Goal: Task Accomplishment & Management: Manage account settings

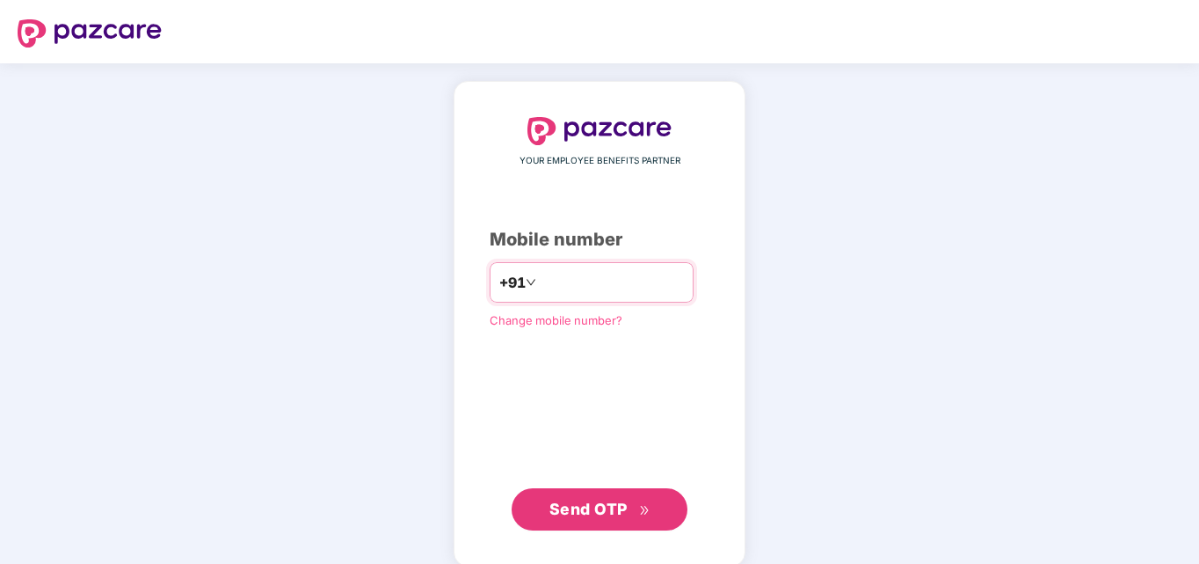
click at [606, 273] on input "number" at bounding box center [612, 282] width 144 height 28
type input "**********"
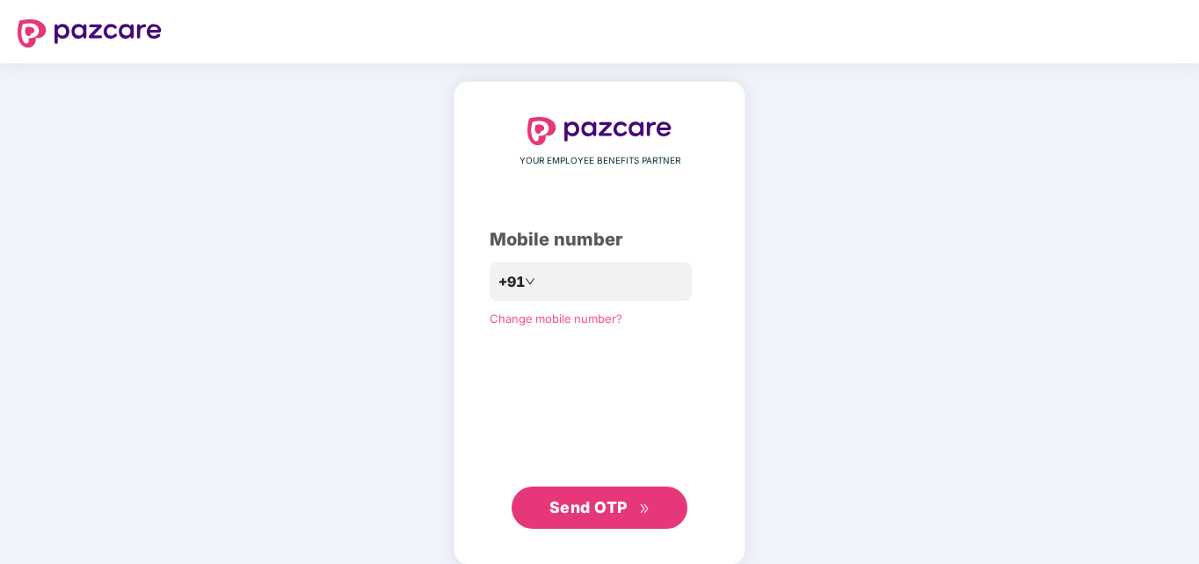
click at [600, 494] on button "Send OTP" at bounding box center [600, 507] width 176 height 42
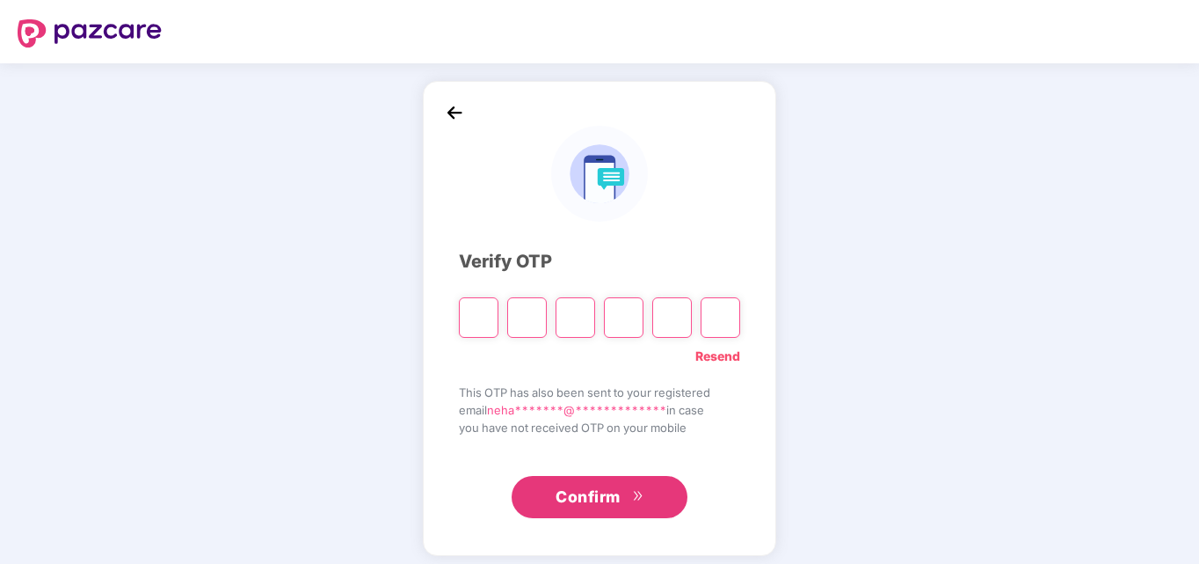
type input "*"
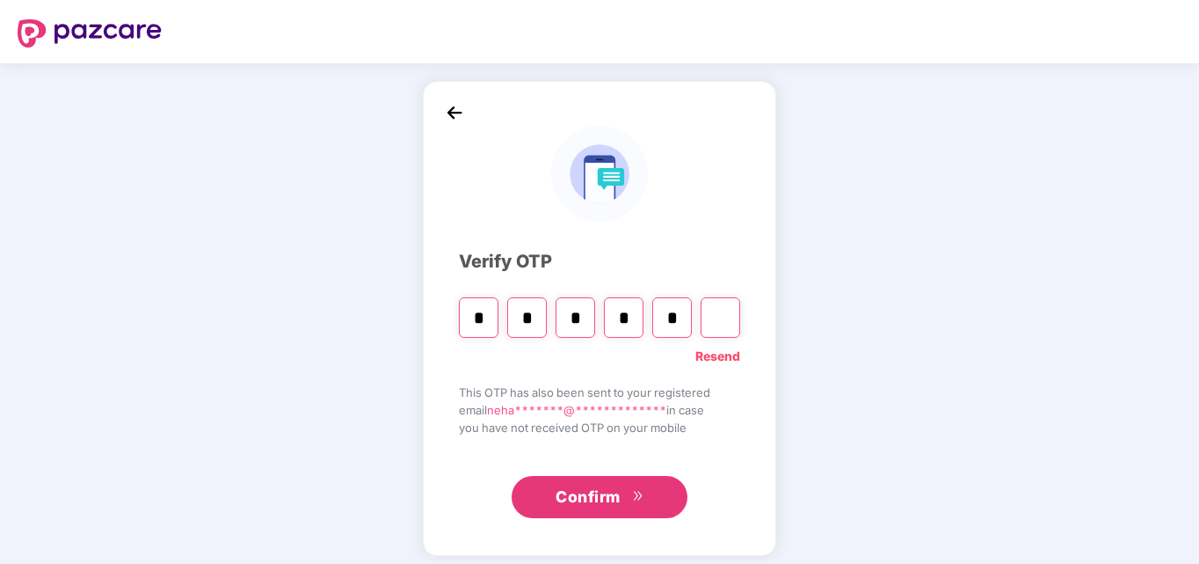
type input "*"
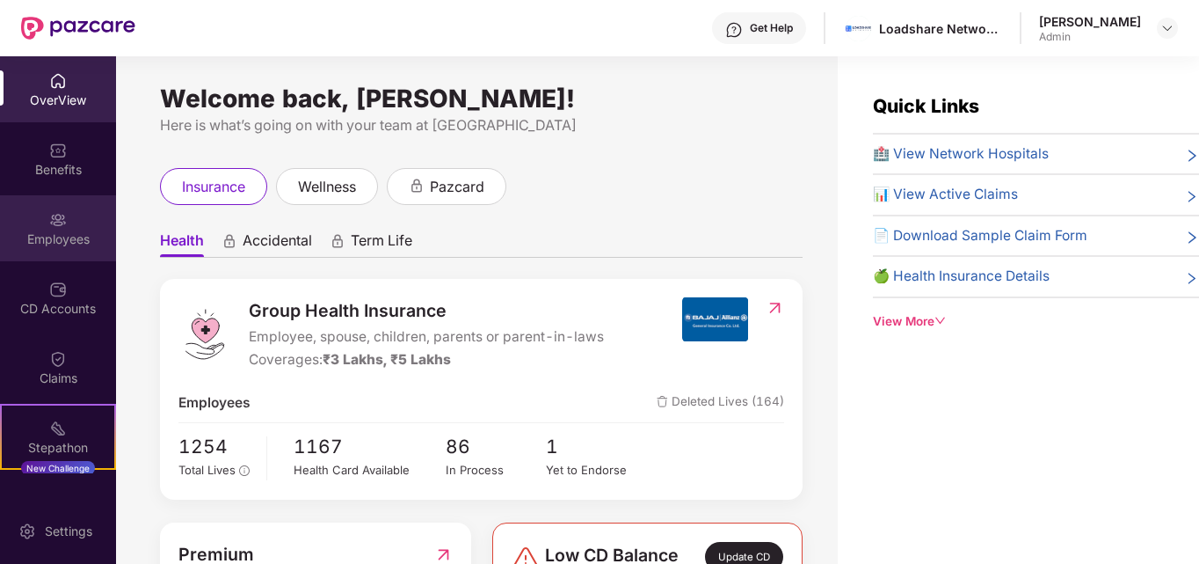
click at [2, 224] on div "Employees" at bounding box center [58, 228] width 116 height 66
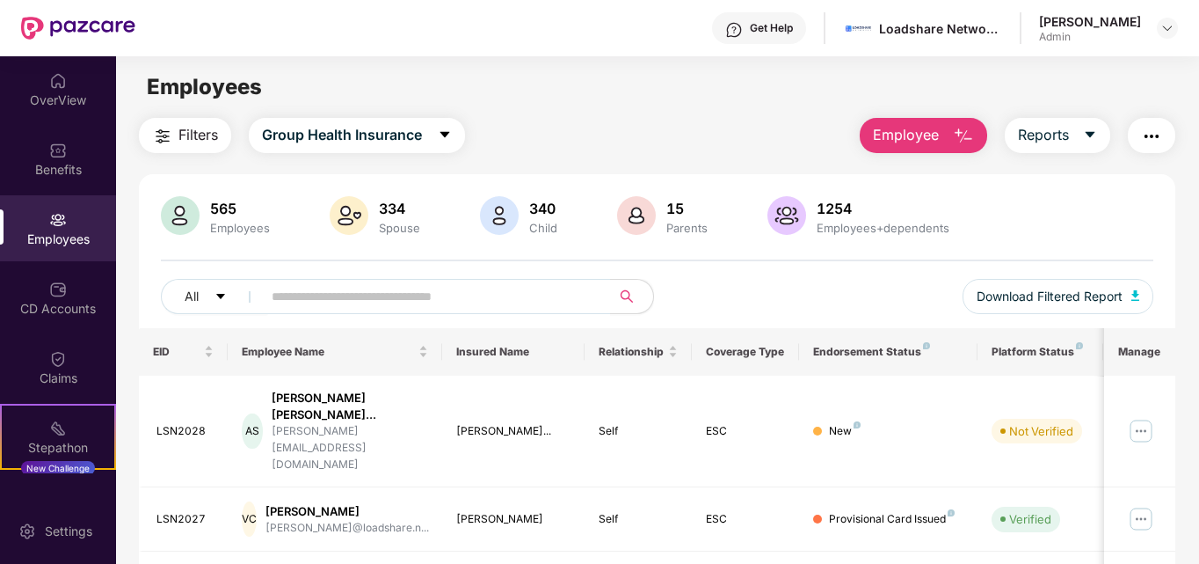
click at [899, 134] on span "Employee" at bounding box center [906, 135] width 66 height 22
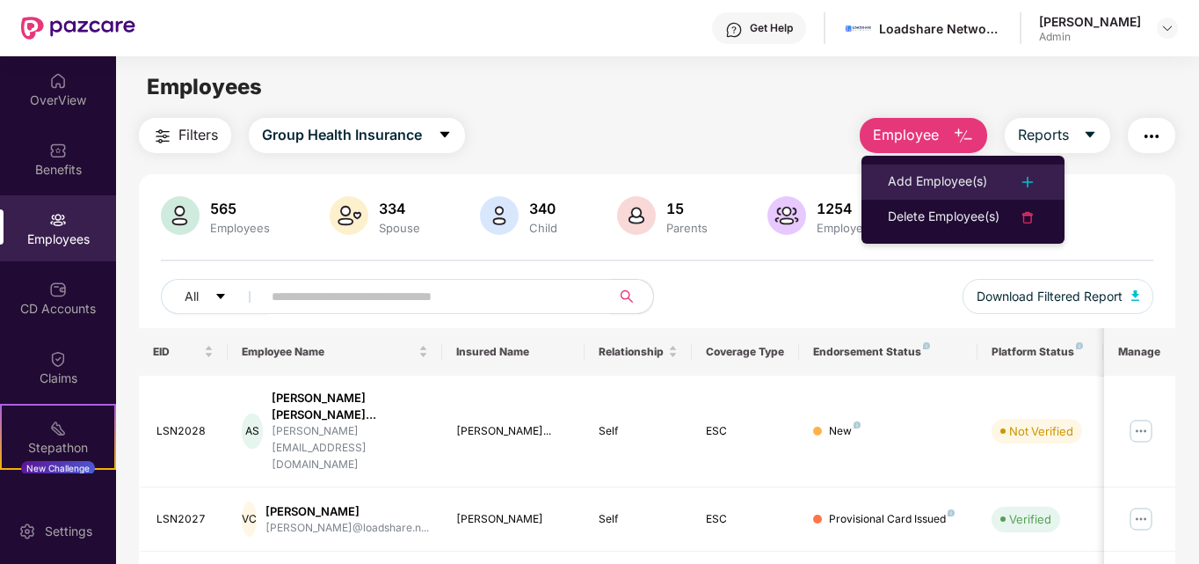
click at [927, 182] on div "Add Employee(s)" at bounding box center [937, 181] width 99 height 21
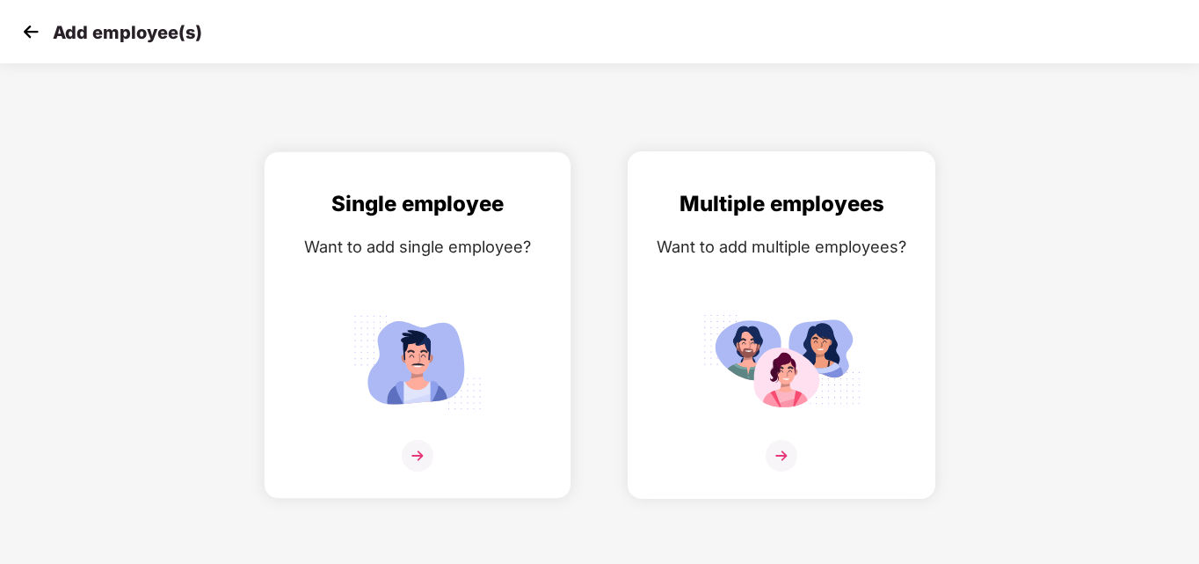
click at [748, 340] on img at bounding box center [781, 362] width 158 height 110
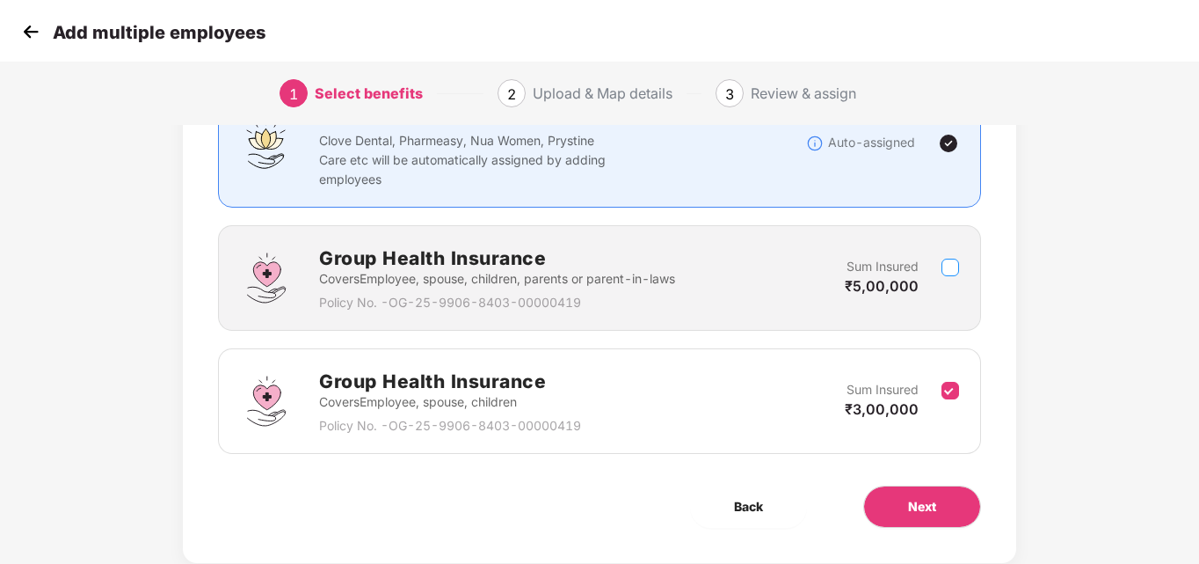
scroll to position [209, 0]
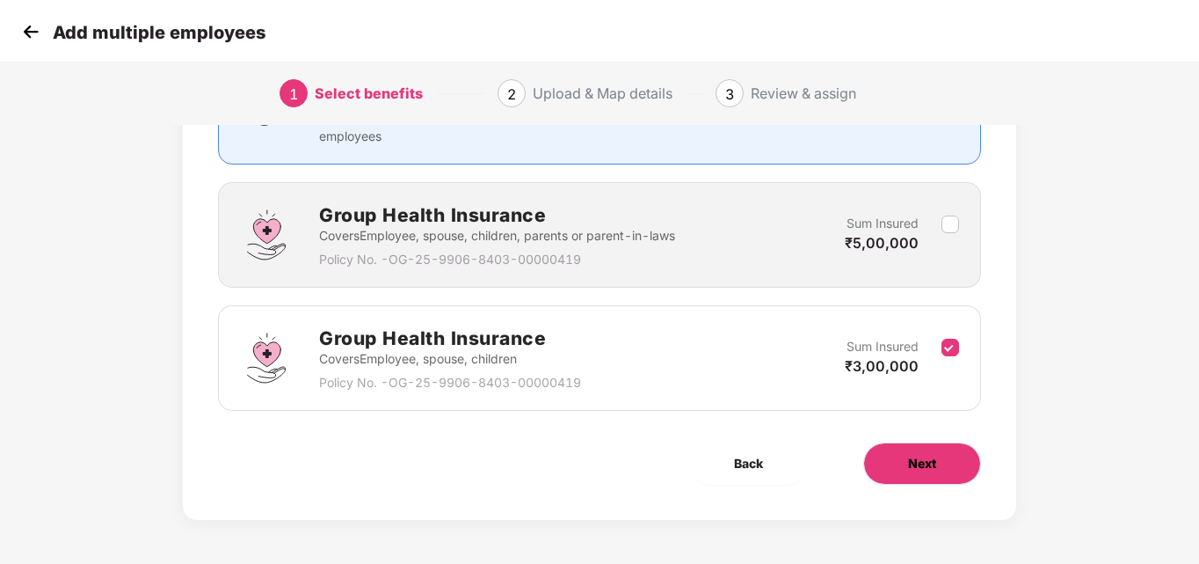
click at [929, 455] on span "Next" at bounding box center [922, 463] width 28 height 19
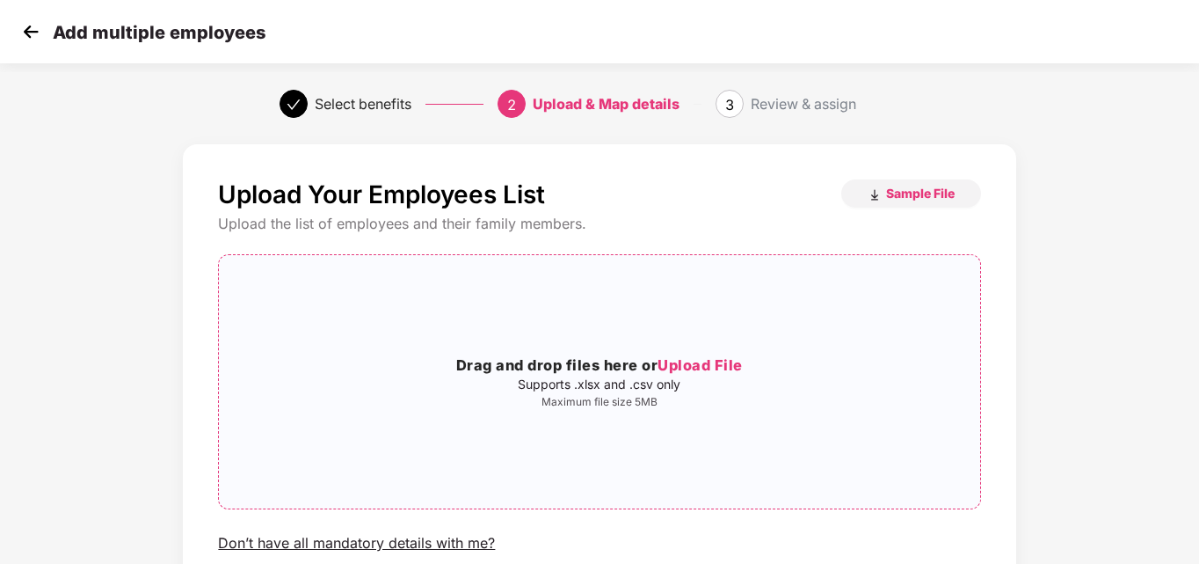
click at [695, 368] on span "Upload File" at bounding box center [700, 365] width 85 height 18
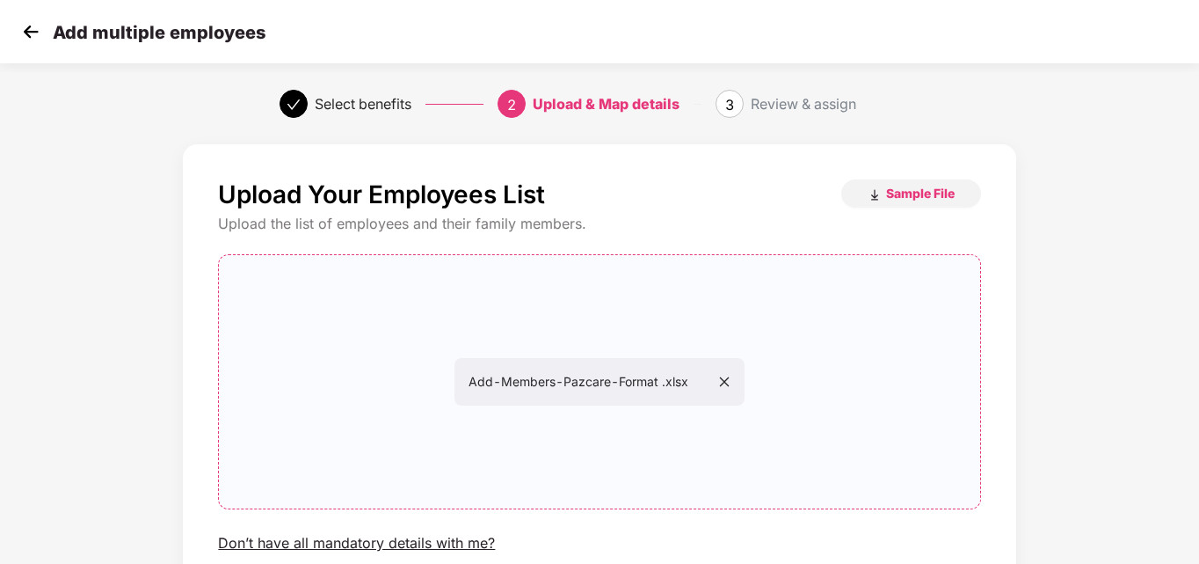
scroll to position [142, 0]
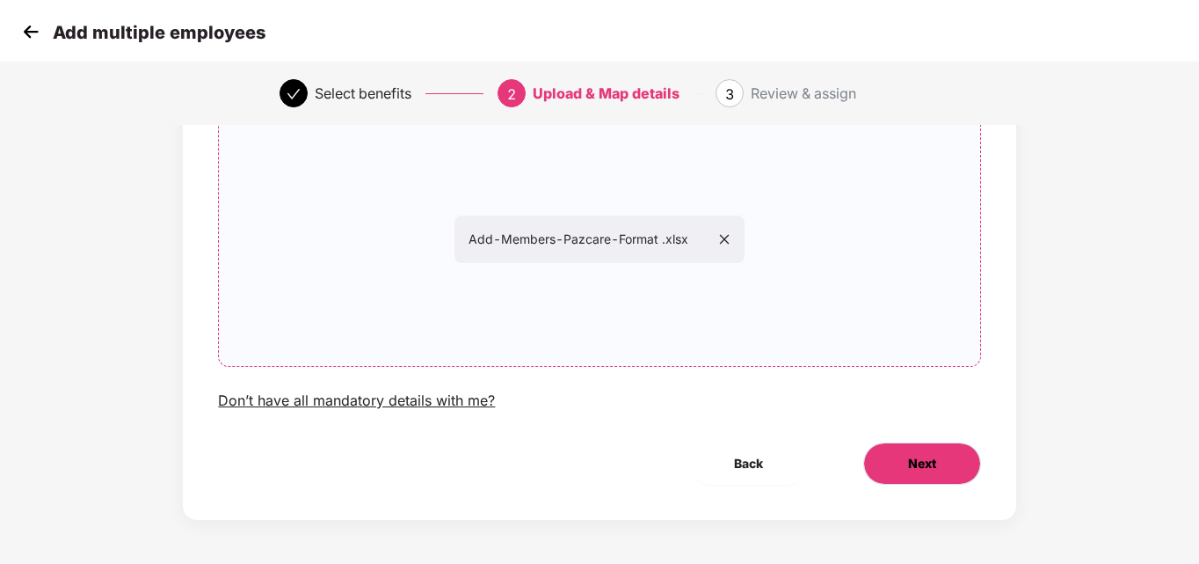
click at [883, 450] on button "Next" at bounding box center [922, 463] width 118 height 42
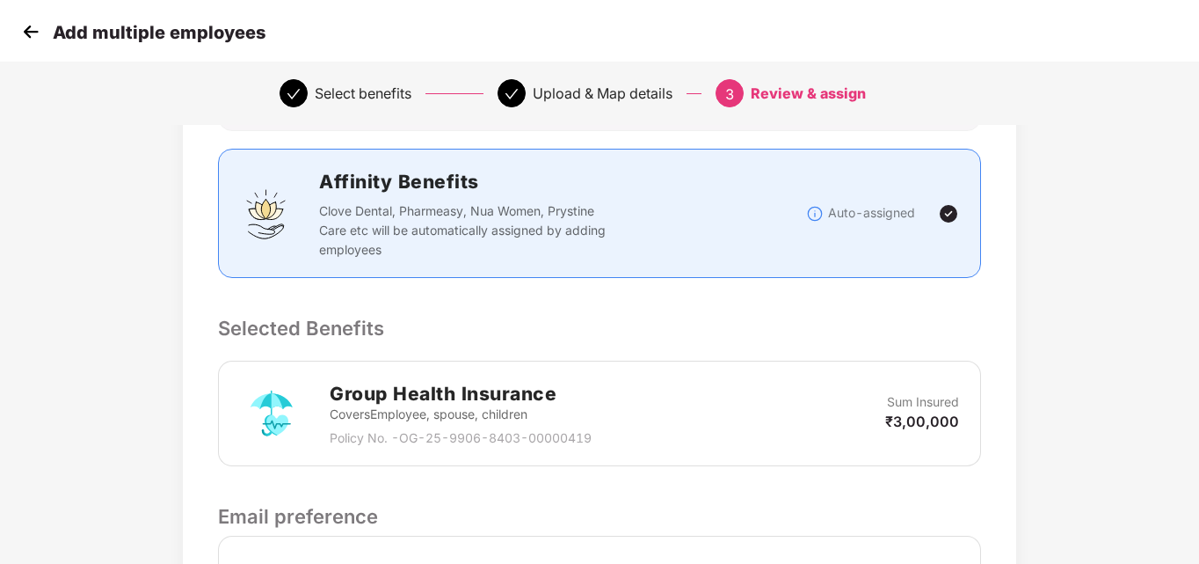
scroll to position [436, 0]
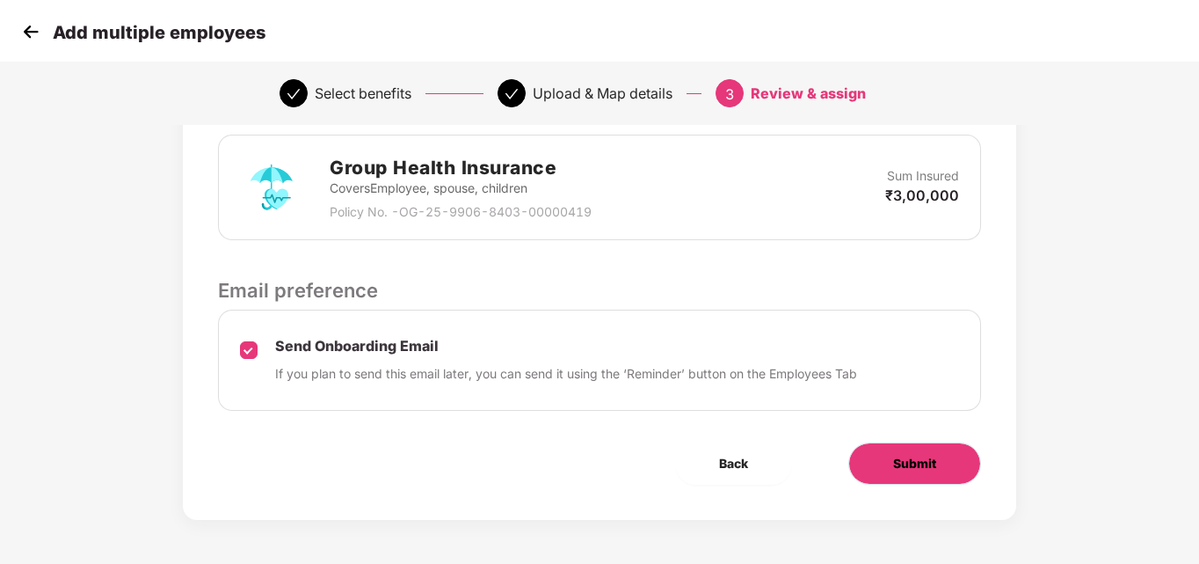
click at [933, 465] on span "Submit" at bounding box center [914, 463] width 43 height 19
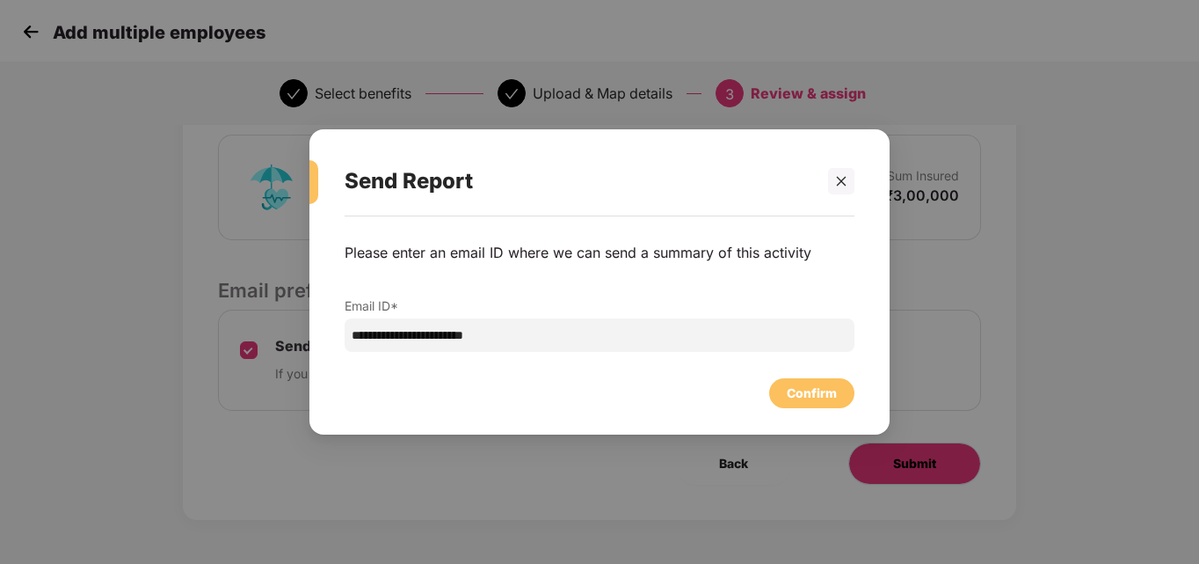
scroll to position [0, 0]
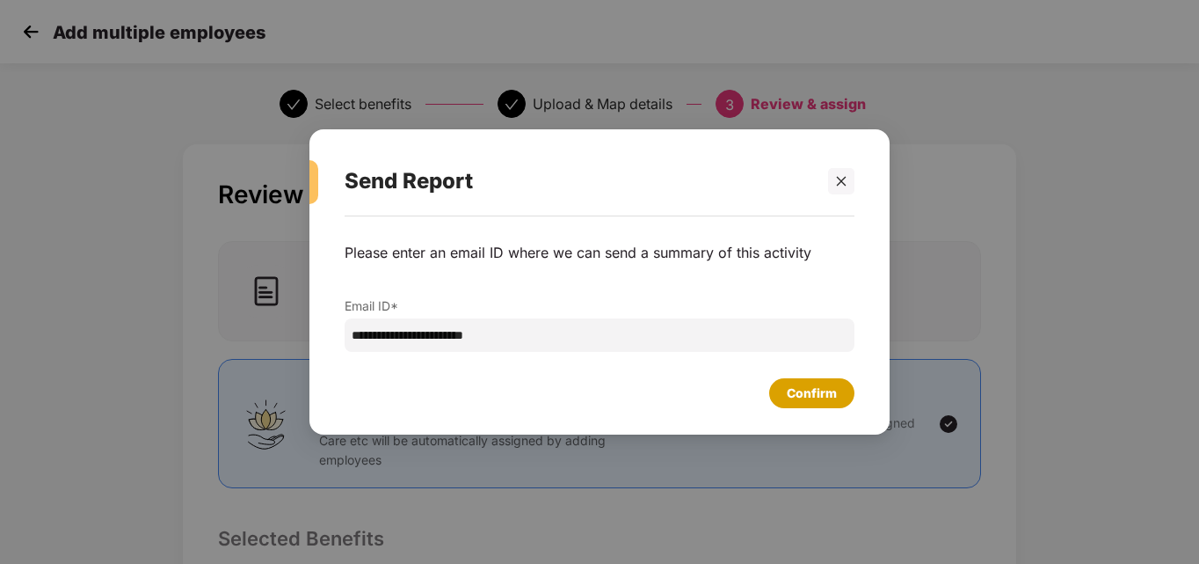
click at [796, 394] on div "Confirm" at bounding box center [812, 392] width 50 height 19
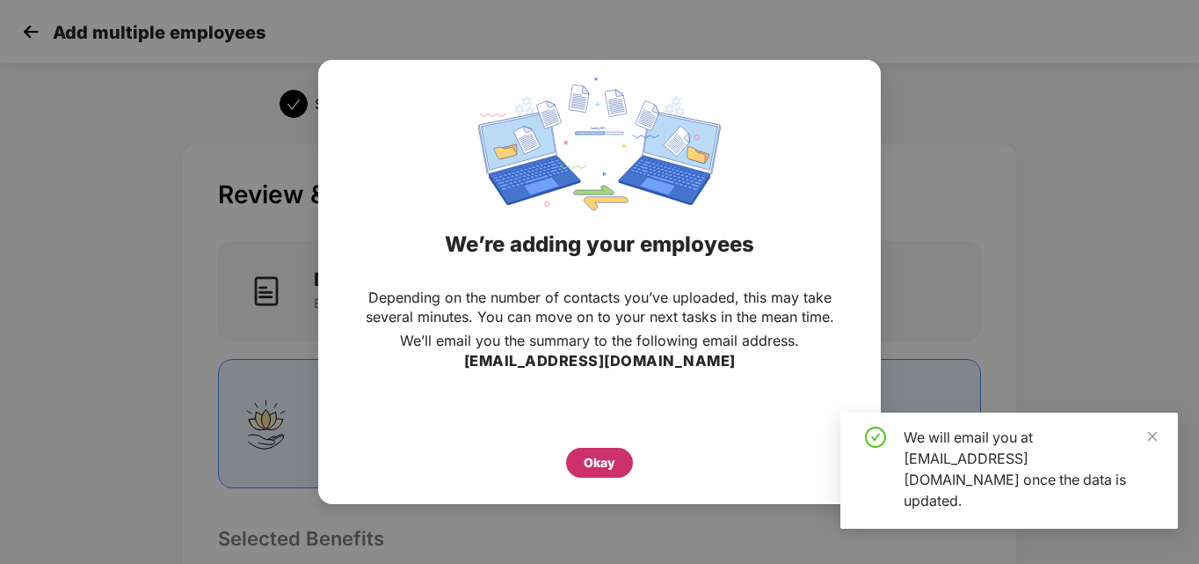
click at [584, 466] on div "Okay" at bounding box center [600, 462] width 32 height 19
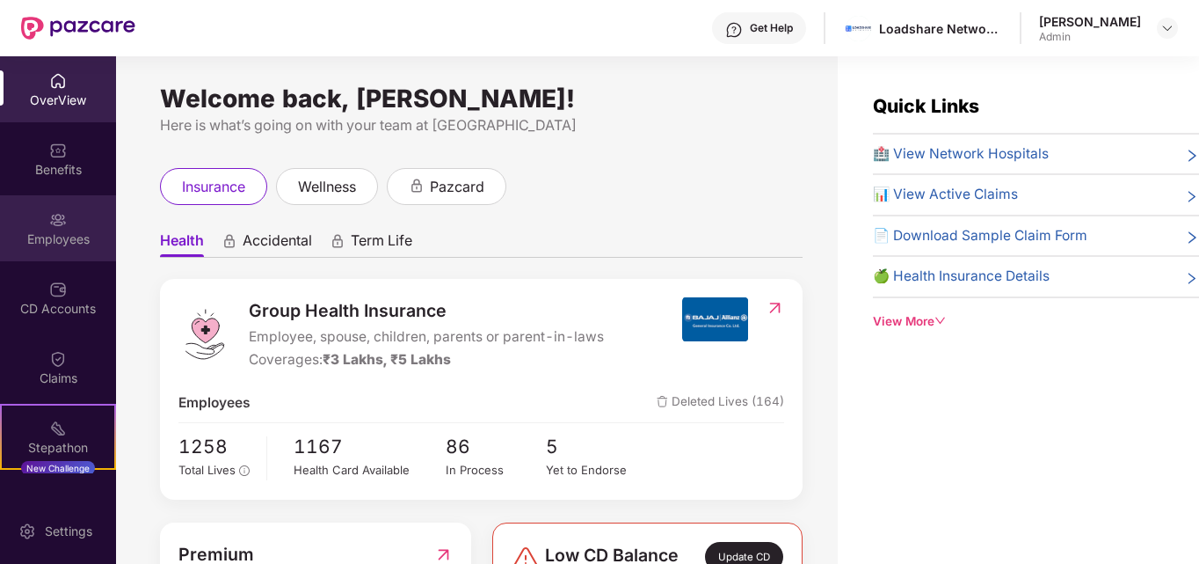
click at [88, 231] on div "Employees" at bounding box center [58, 239] width 116 height 18
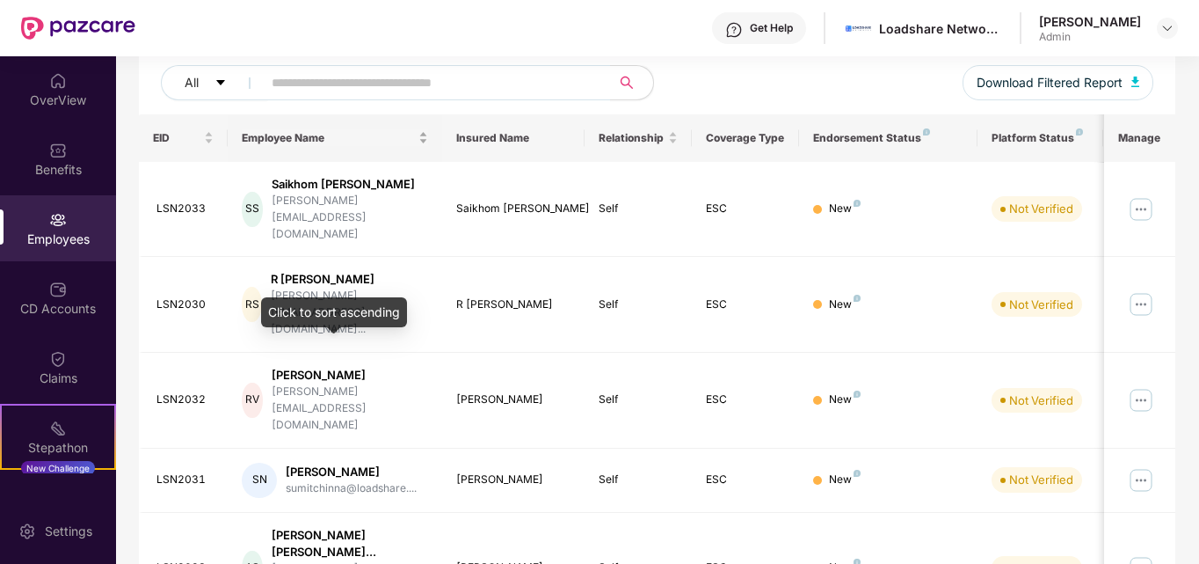
scroll to position [220, 0]
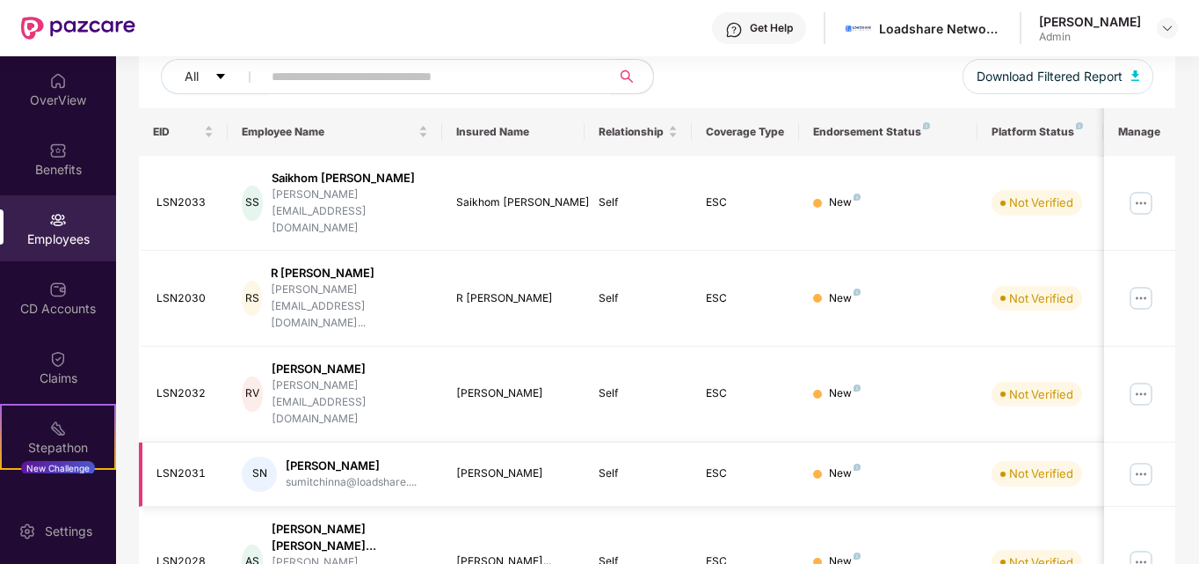
click at [193, 465] on div "LSN2031" at bounding box center [186, 473] width 58 height 17
click at [1139, 460] on img at bounding box center [1141, 474] width 28 height 28
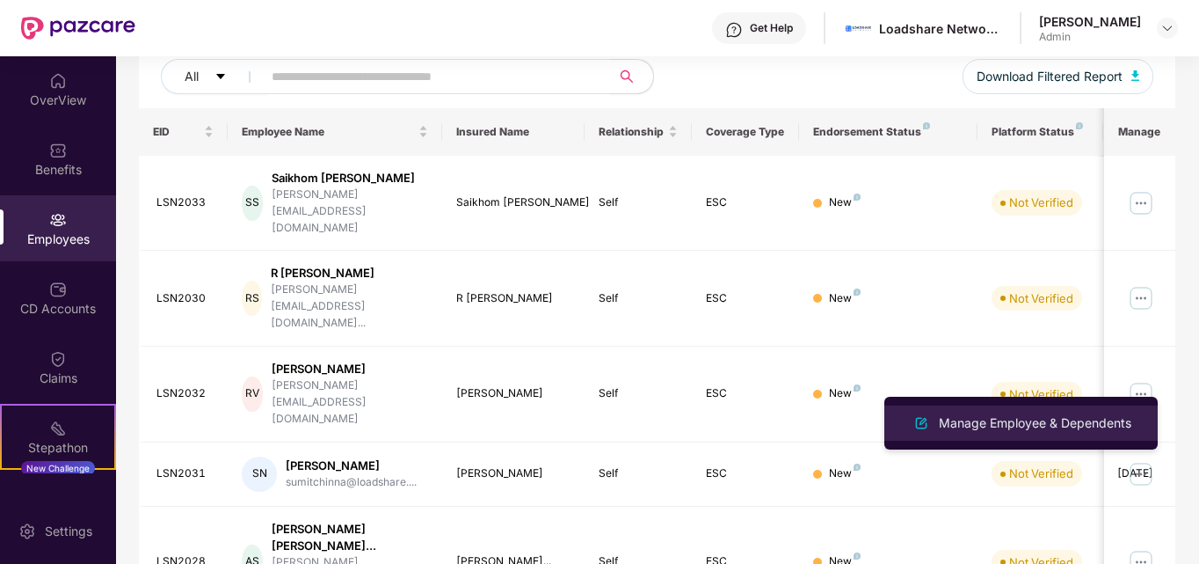
click at [1061, 411] on li "Manage Employee & Dependents" at bounding box center [1020, 422] width 273 height 35
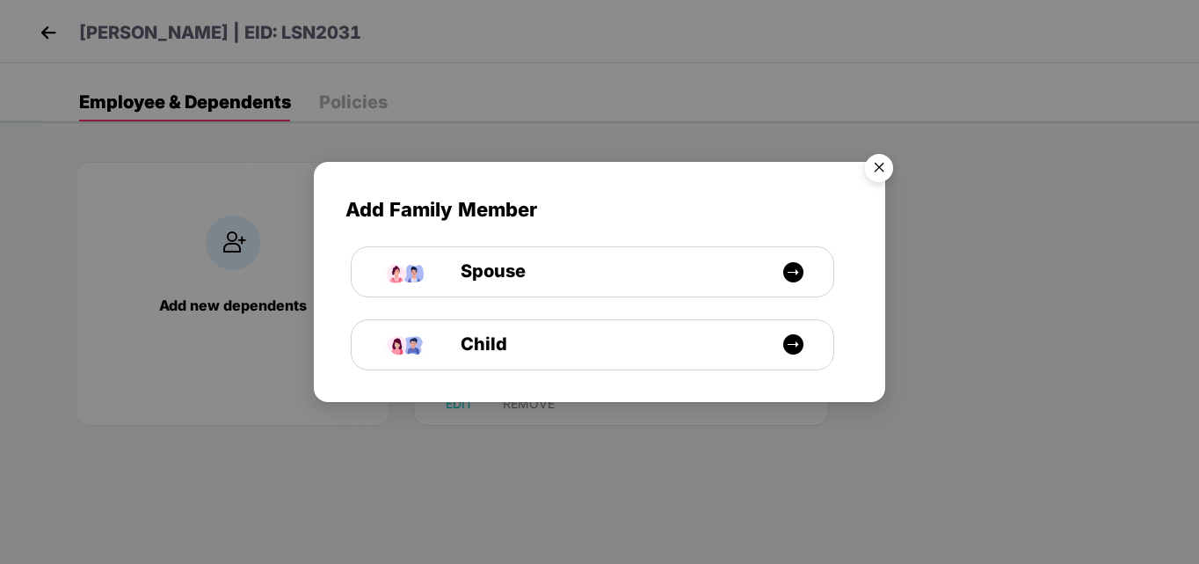
click at [876, 164] on img "Close" at bounding box center [879, 170] width 49 height 49
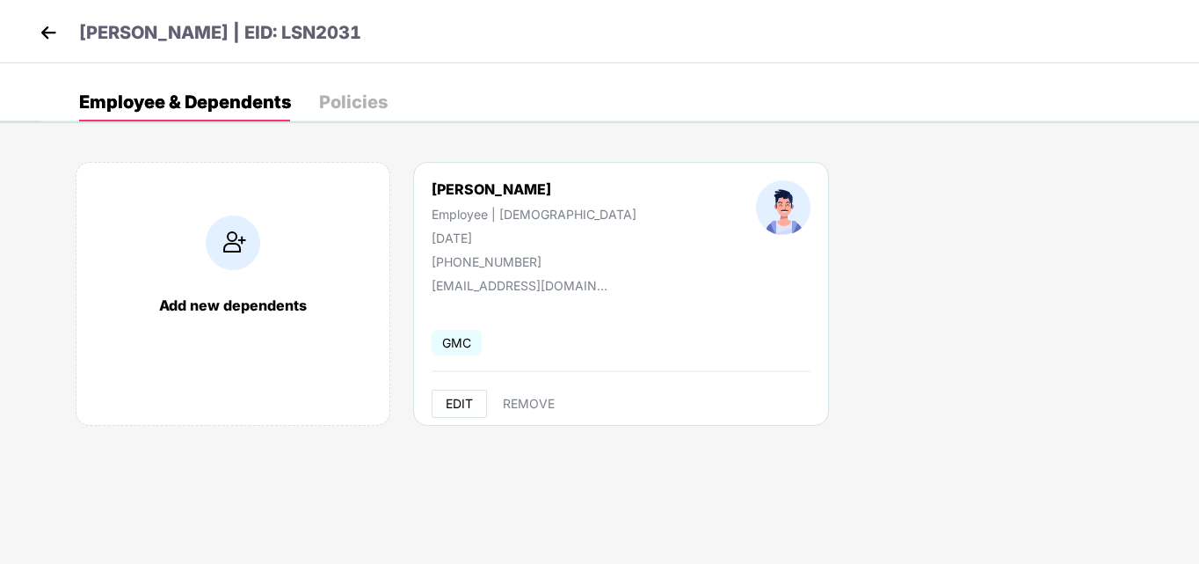
click at [451, 397] on span "EDIT" at bounding box center [459, 404] width 27 height 14
select select "****"
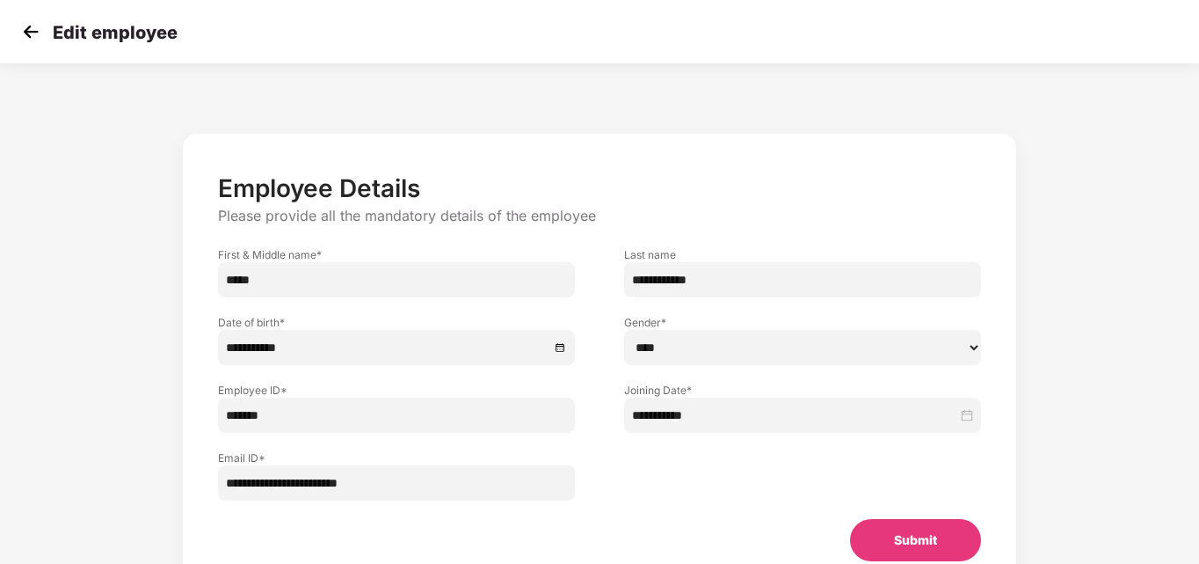
click at [407, 493] on input "**********" at bounding box center [396, 482] width 357 height 35
paste input "email"
type input "**********"
click at [914, 527] on button "Submit" at bounding box center [915, 540] width 131 height 42
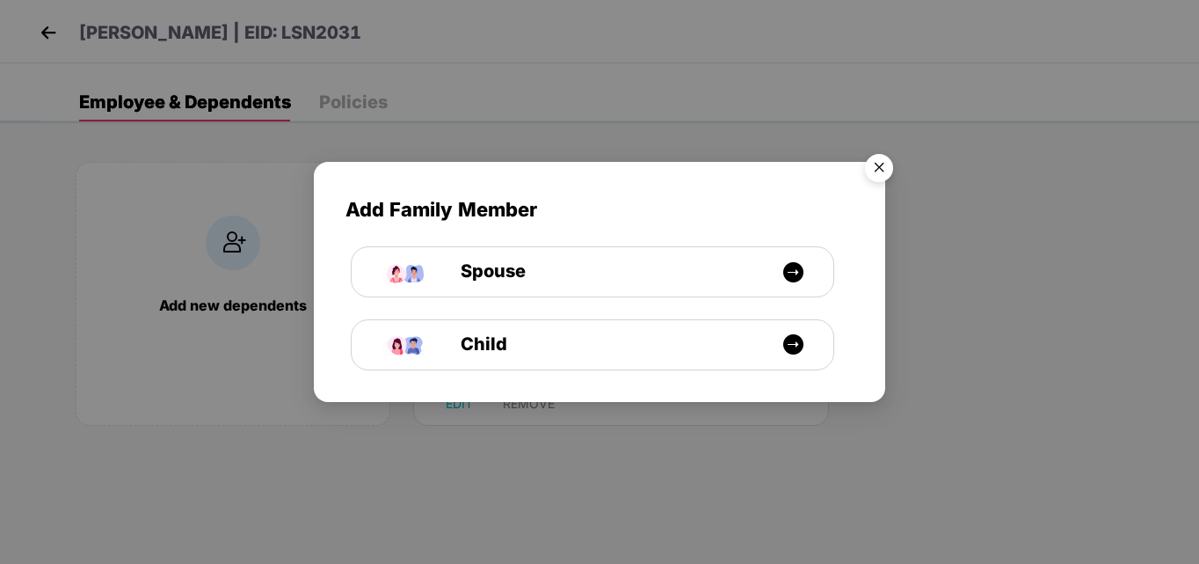
click at [878, 159] on img "Close" at bounding box center [879, 170] width 49 height 49
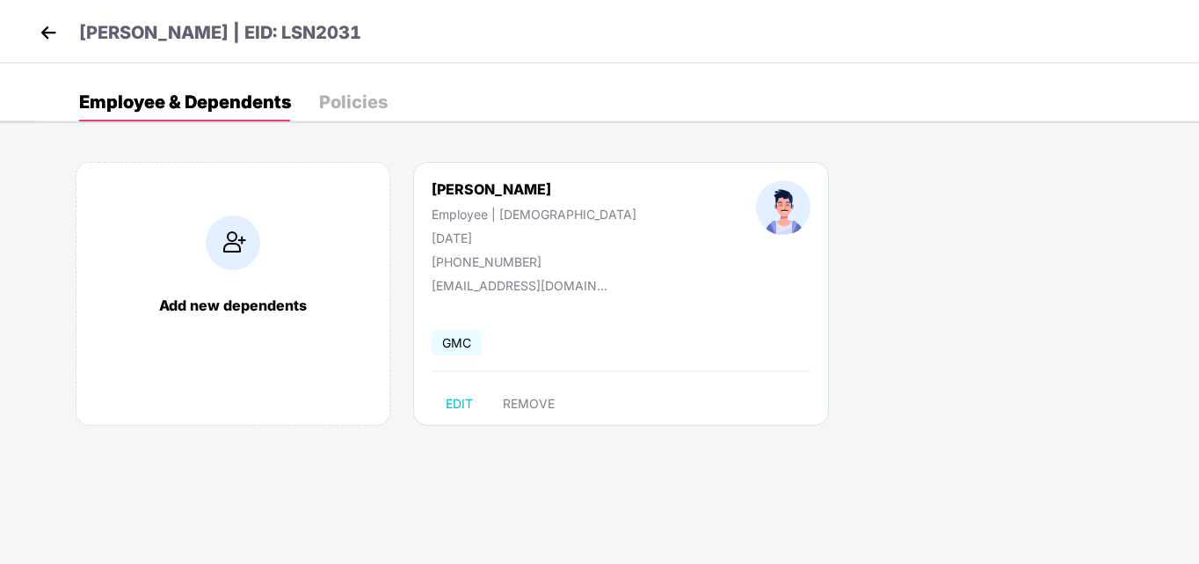
click at [56, 25] on img at bounding box center [48, 32] width 26 height 26
